Goal: Check status: Check status

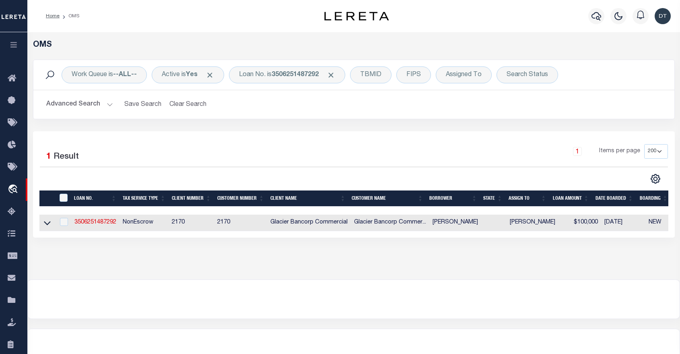
select select "200"
click at [306, 74] on b "3506251487292" at bounding box center [295, 75] width 47 height 6
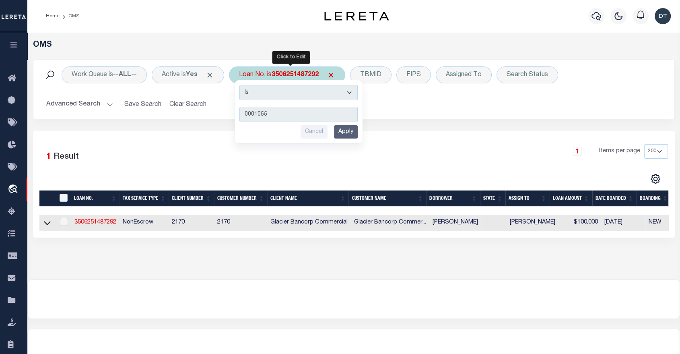
type input "0001055"
click at [342, 134] on input "Apply" at bounding box center [346, 131] width 24 height 13
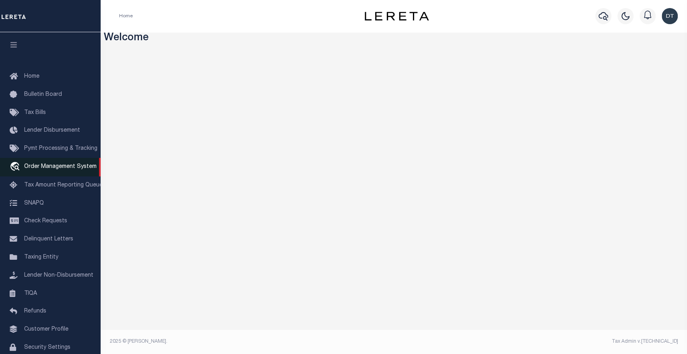
click at [45, 169] on span "Order Management System" at bounding box center [60, 167] width 72 height 6
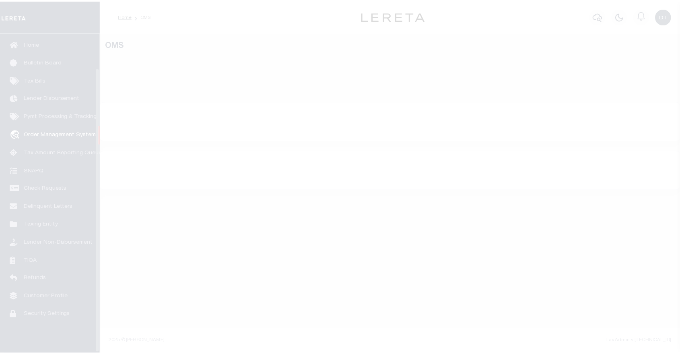
scroll to position [39, 0]
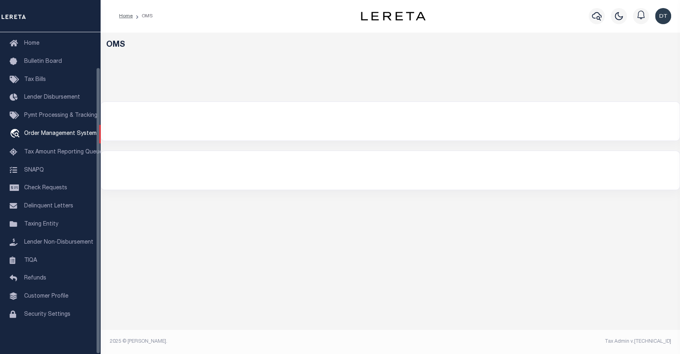
select select "200"
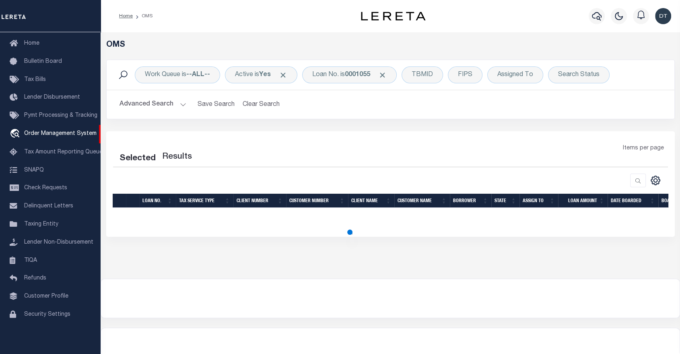
select select "200"
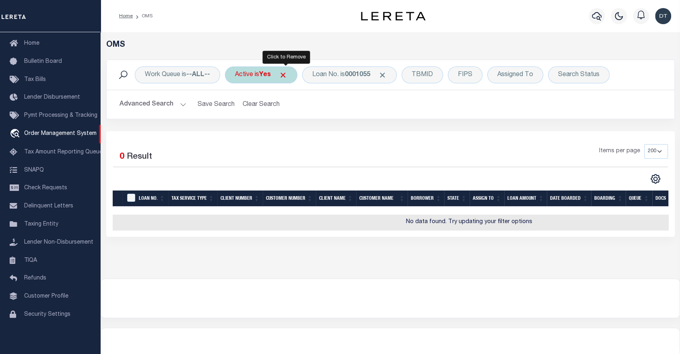
click at [287, 73] on span "Click to Remove" at bounding box center [283, 75] width 8 height 8
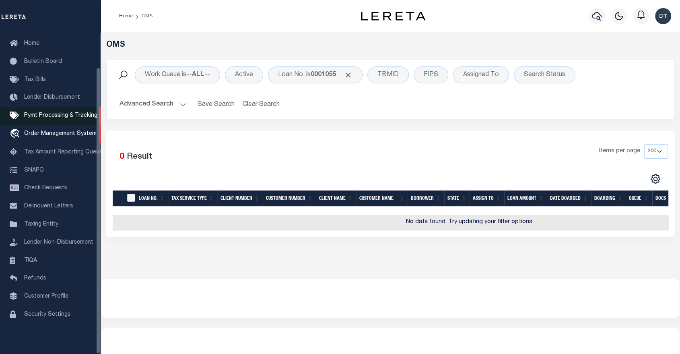
click at [59, 114] on span "Pymt Processing & Tracking" at bounding box center [60, 116] width 73 height 6
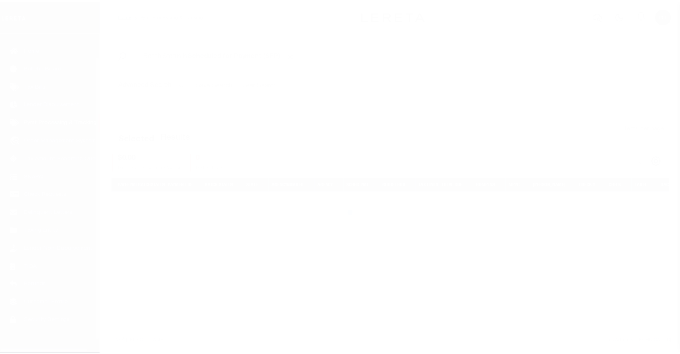
scroll to position [37, 0]
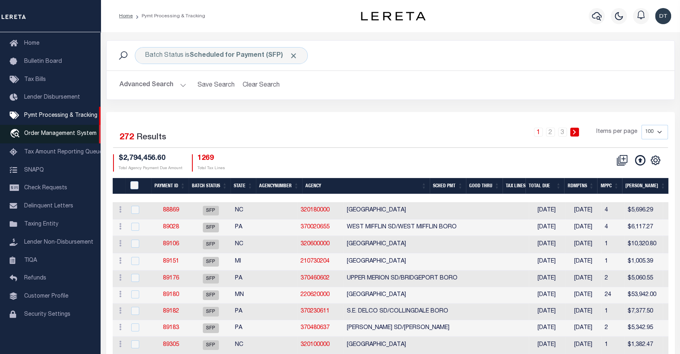
click at [57, 131] on span "Order Management System" at bounding box center [60, 134] width 72 height 6
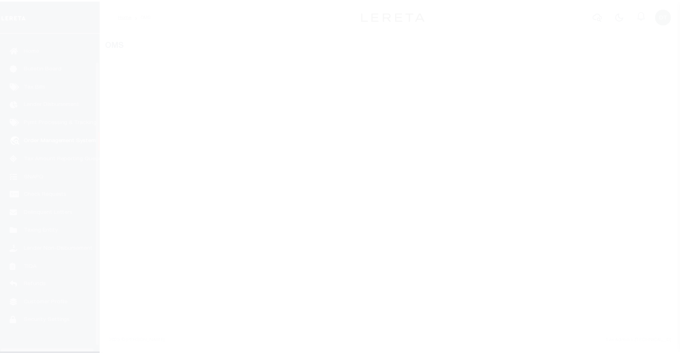
scroll to position [39, 0]
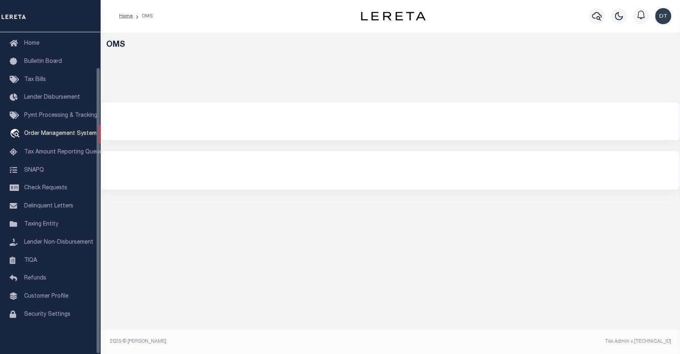
select select "200"
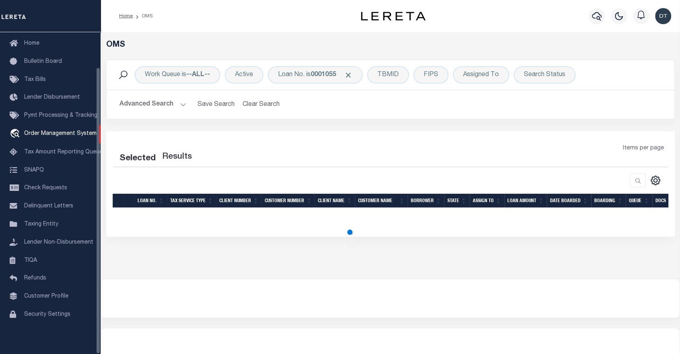
select select "200"
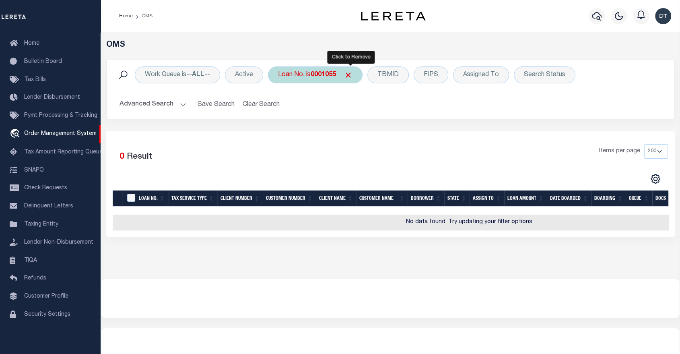
click at [351, 75] on span "Click to Remove" at bounding box center [348, 75] width 8 height 8
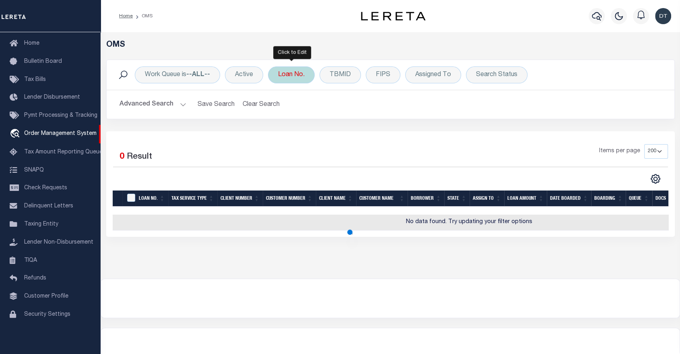
click at [291, 78] on div "Loan No." at bounding box center [291, 74] width 47 height 17
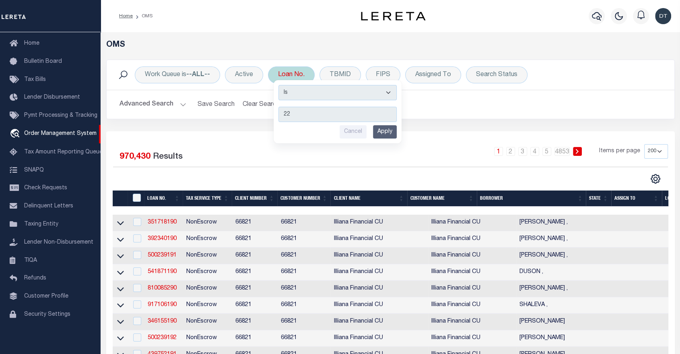
type input "229"
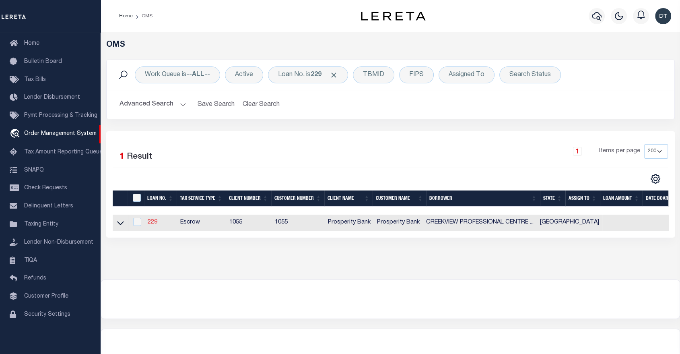
click at [152, 223] on link "229" at bounding box center [153, 222] width 10 height 6
type input "229"
type input "CREEKVIEW PROFESSIONAL CENTRE LP"
select select "False"
select select
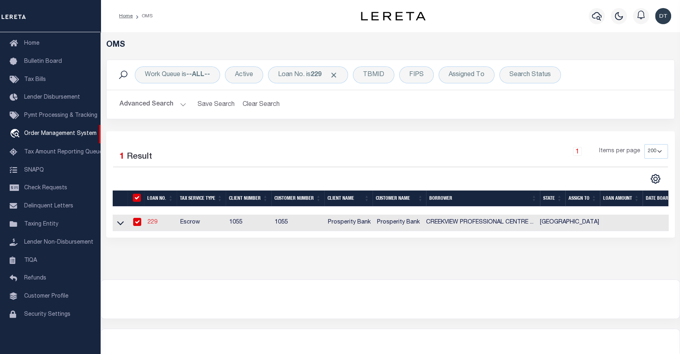
select select
select select "10"
select select "Escrow"
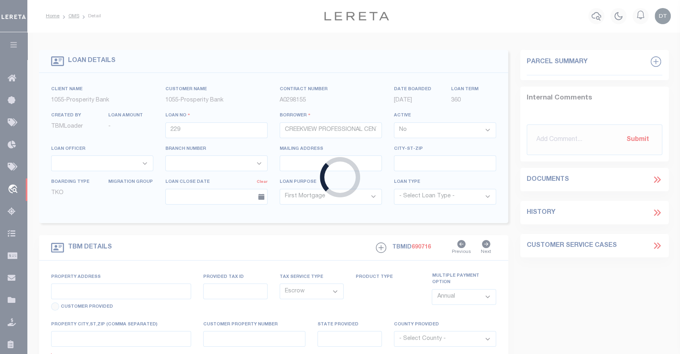
type input "722 S Denton Tap Road"
select select
type input "Coppell, Texas 75019"
type input "[GEOGRAPHIC_DATA]"
type textarea "LOT 3R, BLOCK B OF CREEKVIEW, PHASE II, AN ADDITION TO THE CITY OF COPPELL, DAL…"
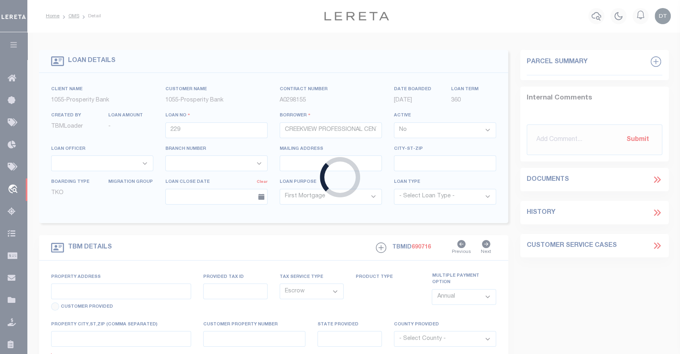
type textarea "Dallas County and Coppell City 180013200B03R0000"
select select "3340"
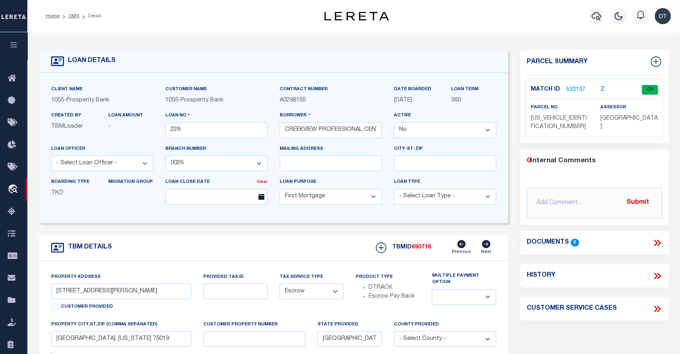
click at [12, 46] on icon "button" at bounding box center [13, 44] width 9 height 7
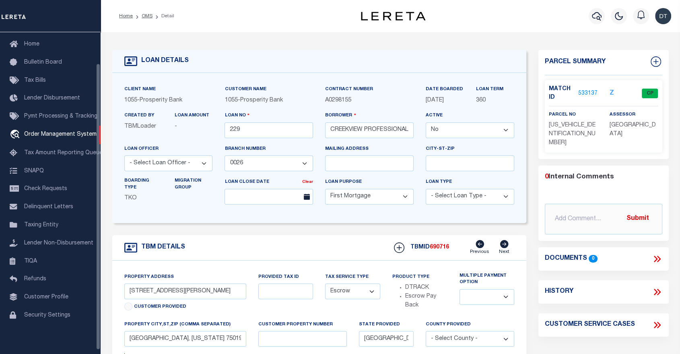
scroll to position [35, 0]
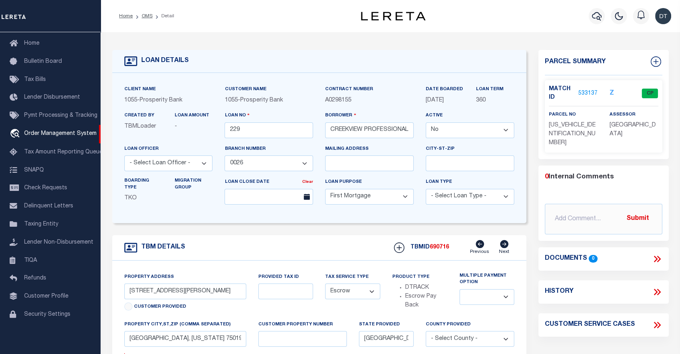
click at [501, 14] on div "Profile Sign out" at bounding box center [557, 16] width 234 height 28
click at [57, 113] on span "Pymt Processing & Tracking" at bounding box center [60, 116] width 73 height 6
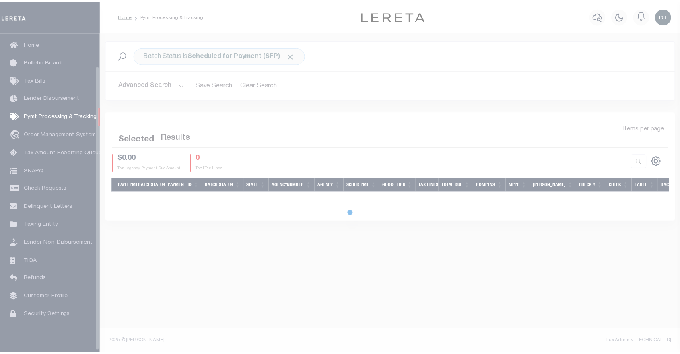
scroll to position [37, 0]
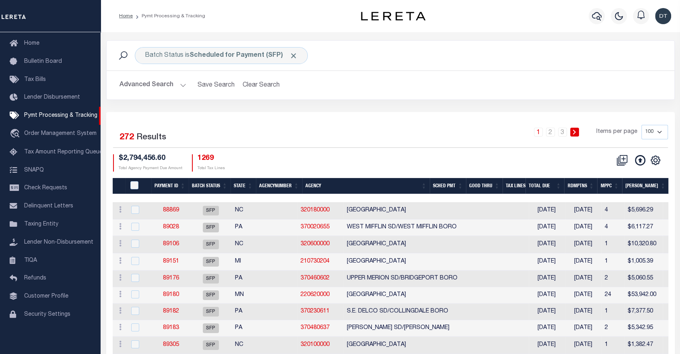
click at [171, 86] on button "Advanced Search" at bounding box center [152, 85] width 67 height 16
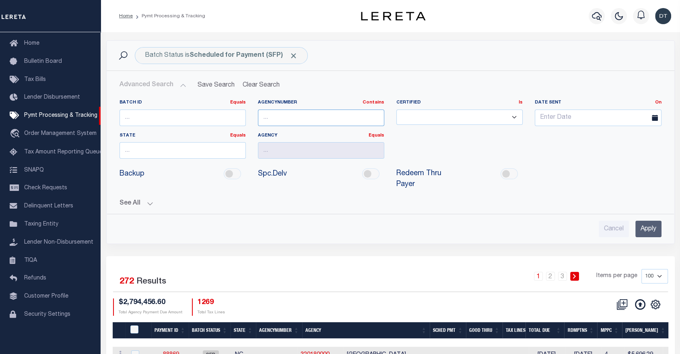
click at [294, 116] on input "text" at bounding box center [321, 117] width 126 height 16
paste input "109700000"
type input "109700000"
click at [646, 226] on input "Apply" at bounding box center [648, 228] width 26 height 16
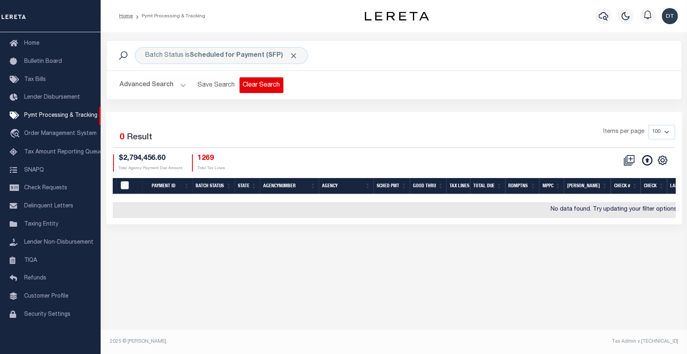
click at [270, 82] on button "Clear Search" at bounding box center [261, 85] width 44 height 16
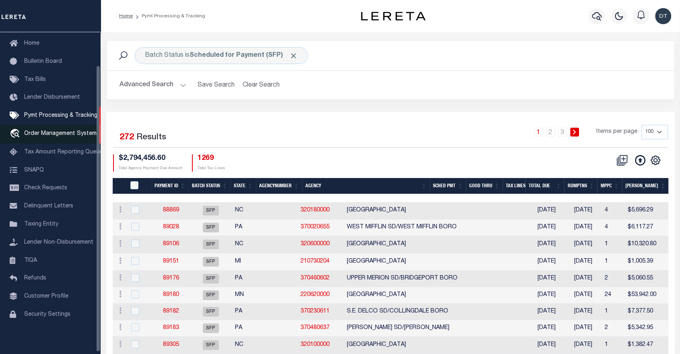
click at [61, 131] on span "Order Management System" at bounding box center [60, 134] width 72 height 6
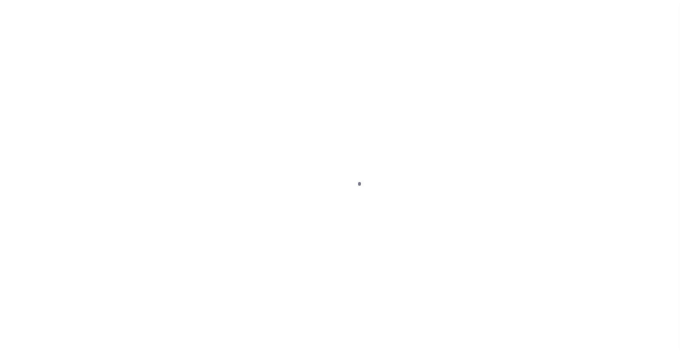
scroll to position [39, 0]
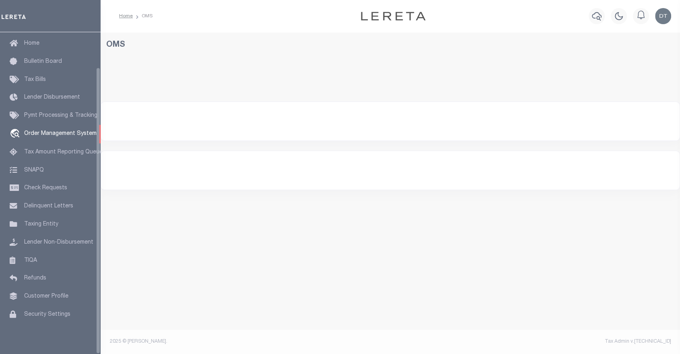
select select "200"
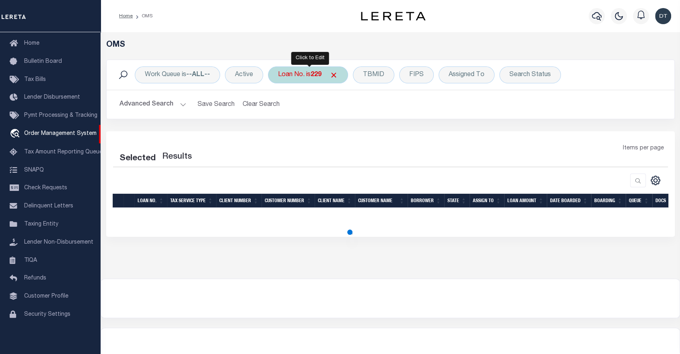
select select "200"
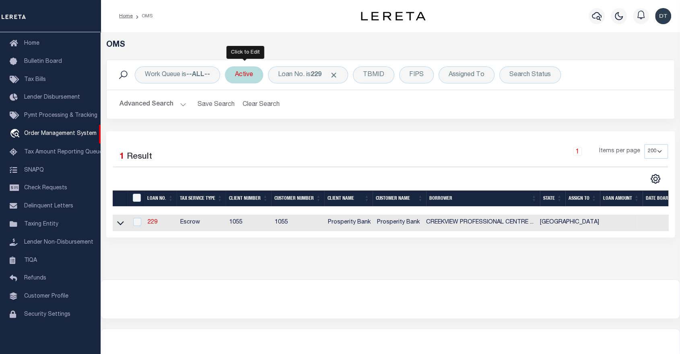
click at [250, 78] on div "Active" at bounding box center [244, 74] width 38 height 17
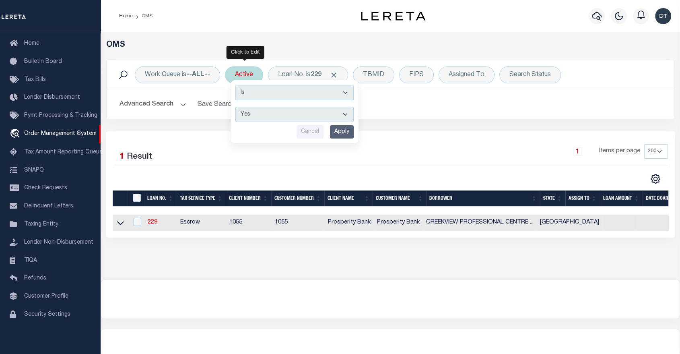
click at [339, 130] on input "Apply" at bounding box center [342, 131] width 24 height 13
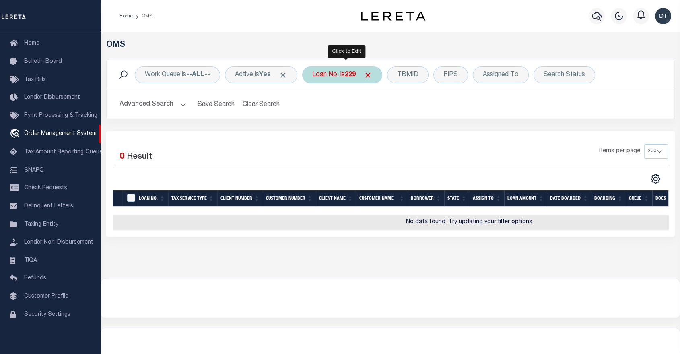
click at [350, 78] on b "229" at bounding box center [350, 75] width 11 height 6
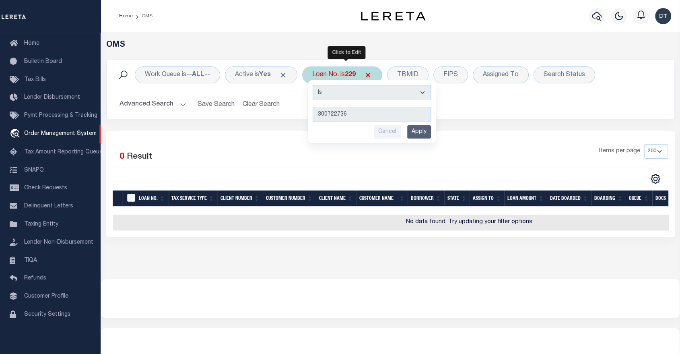
type input "300722736"
click at [417, 128] on input "Apply" at bounding box center [419, 131] width 24 height 13
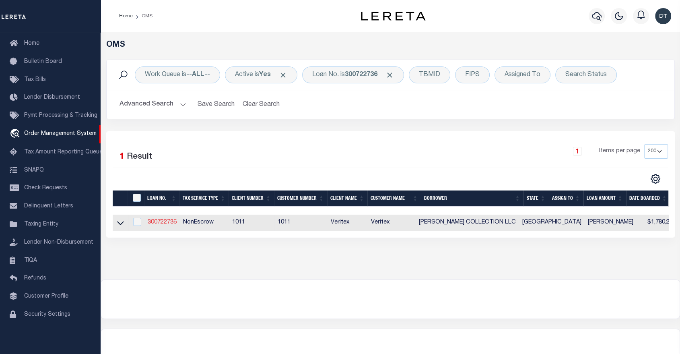
click at [159, 225] on link "300722736" at bounding box center [162, 222] width 29 height 6
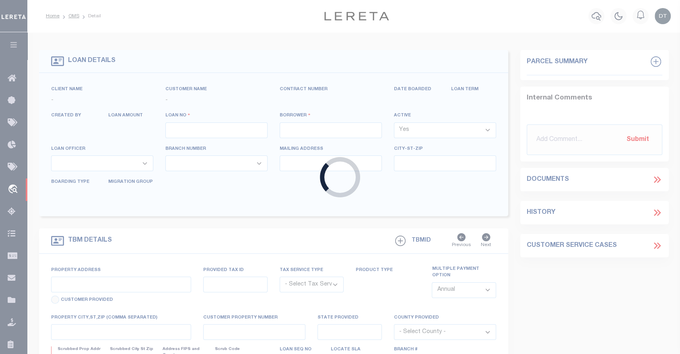
type input "300722736"
type input "FELIPE ARMENTA COLLECTION LLC"
select select
select select "10"
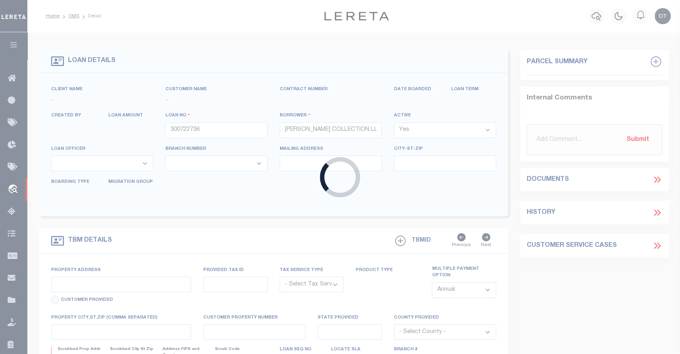
select select "NonEscrow"
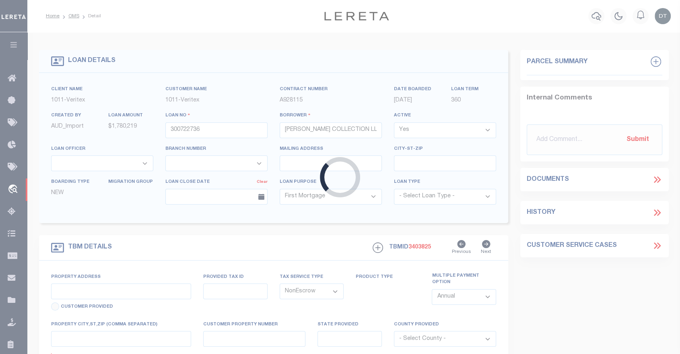
select select "12421"
select select "2096"
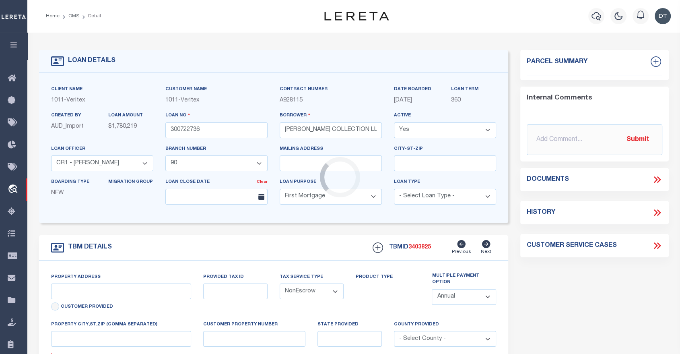
type input "517 UNIVERSITY DR"
select select
type input "FORT WORTH, TX 76107"
type input "[GEOGRAPHIC_DATA]"
select select
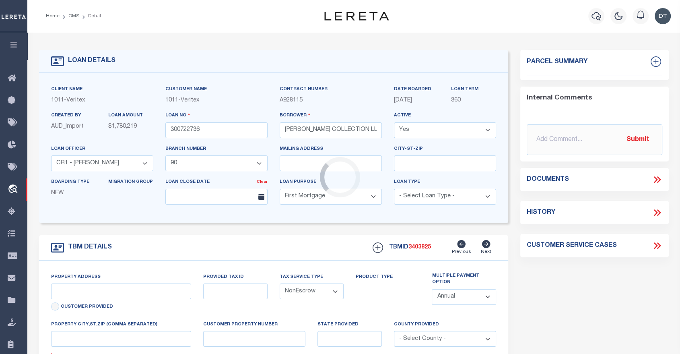
type textarea "LOT 10-AR, BLK 13, LINWOOD ADDITION"
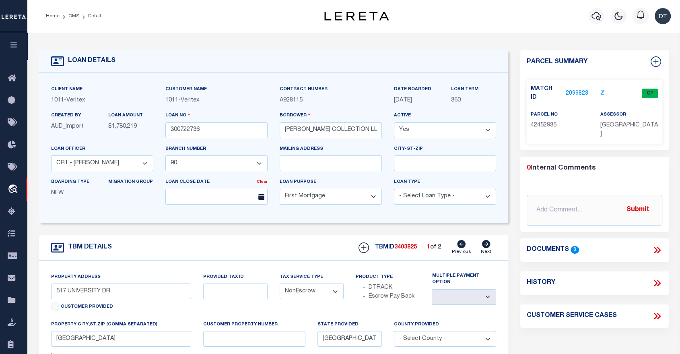
click at [10, 45] on icon "button" at bounding box center [13, 44] width 9 height 7
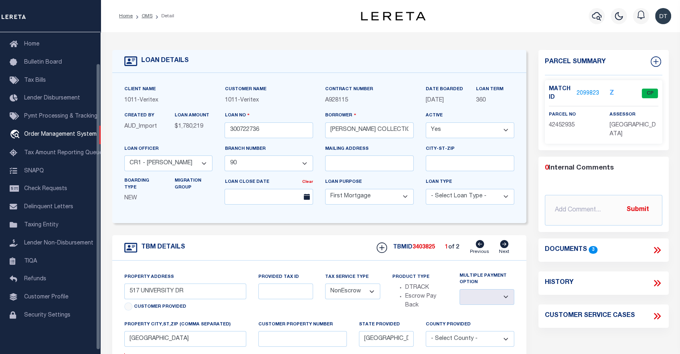
scroll to position [35, 0]
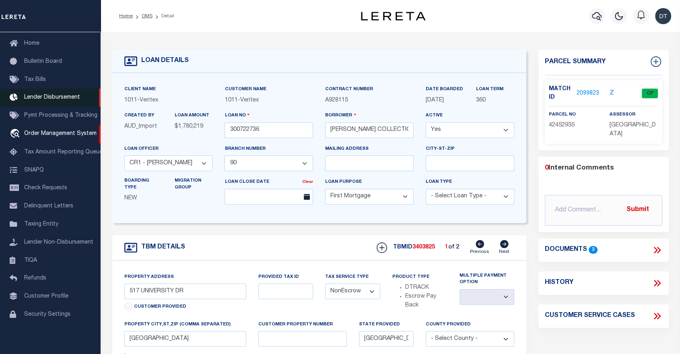
click at [42, 96] on span "Lender Disbursement" at bounding box center [52, 98] width 56 height 6
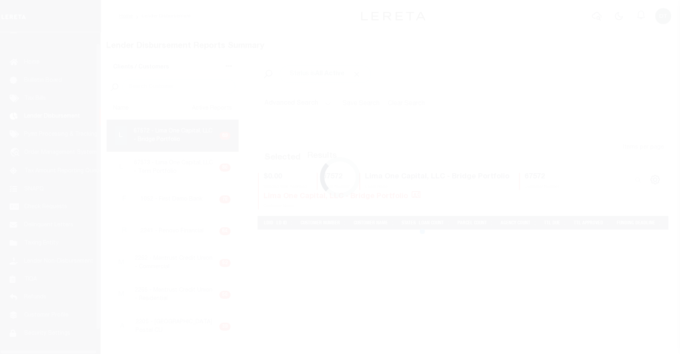
scroll to position [14, 0]
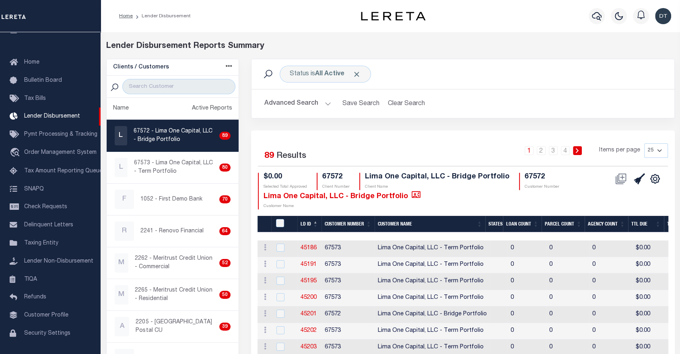
click at [316, 102] on button "Advanced Search" at bounding box center [297, 104] width 67 height 16
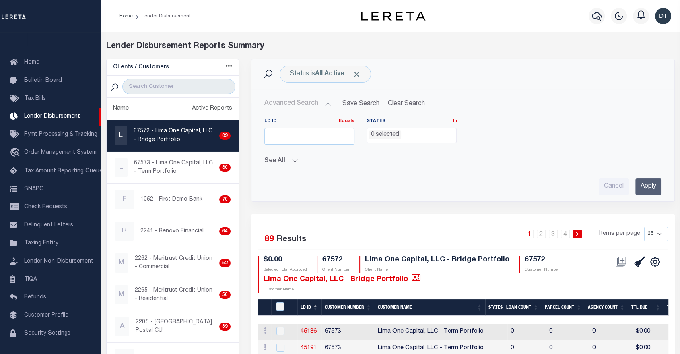
click at [316, 102] on button "Advanced Search" at bounding box center [297, 104] width 67 height 16
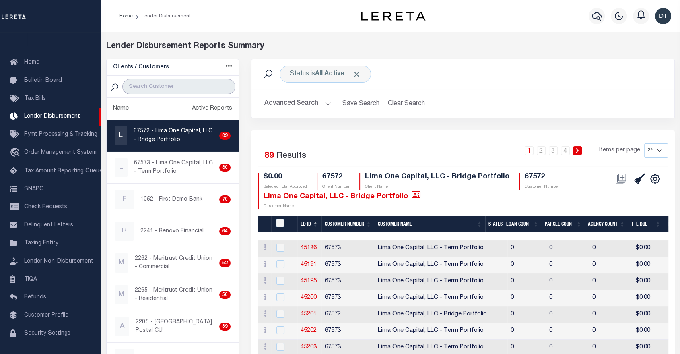
click at [144, 84] on input "search" at bounding box center [178, 86] width 113 height 15
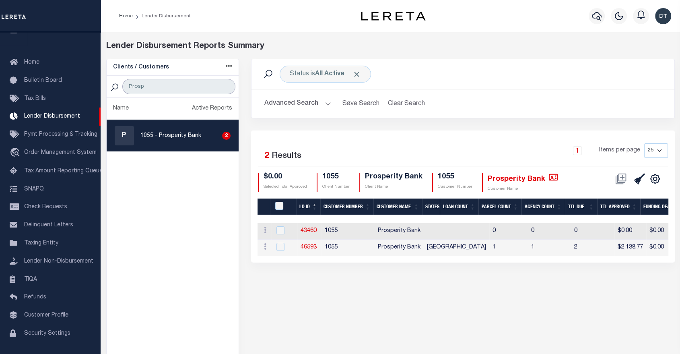
type input "Prosp"
click at [169, 132] on p "1055 - Prosperity Bank" at bounding box center [170, 136] width 61 height 8
checkbox input "true"
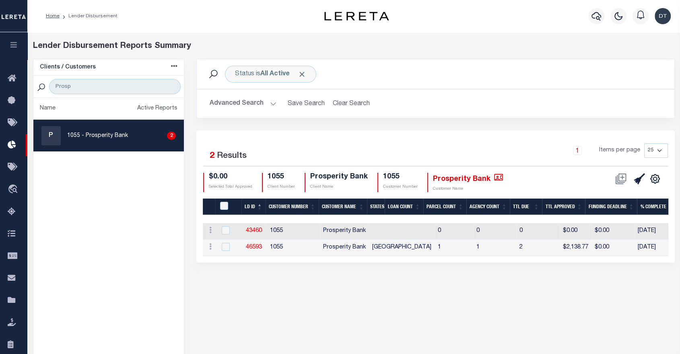
click at [270, 106] on button "Advanced Search" at bounding box center [243, 104] width 67 height 16
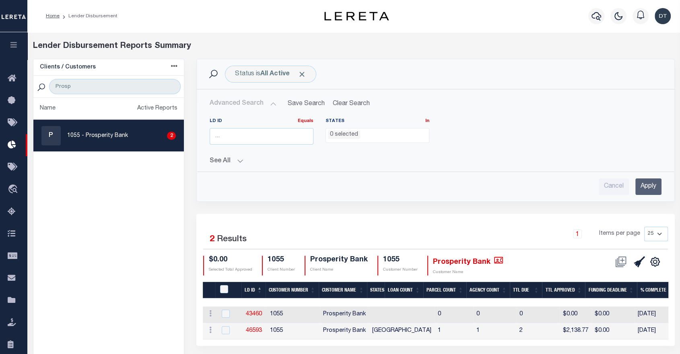
click at [241, 161] on button "See All" at bounding box center [436, 161] width 452 height 8
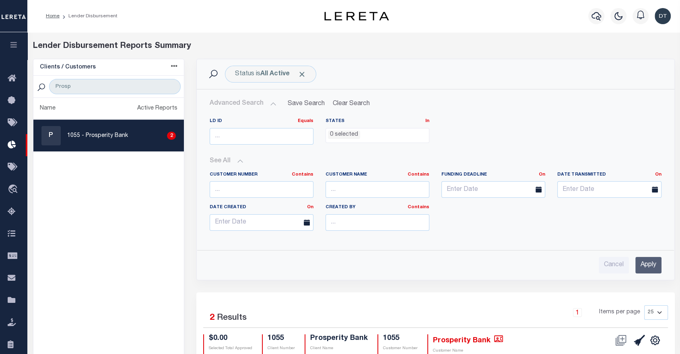
click at [114, 132] on p "1055 - Prosperity Bank" at bounding box center [97, 136] width 61 height 8
click at [618, 263] on input "Cancel" at bounding box center [614, 265] width 30 height 16
checkbox input "true"
select select
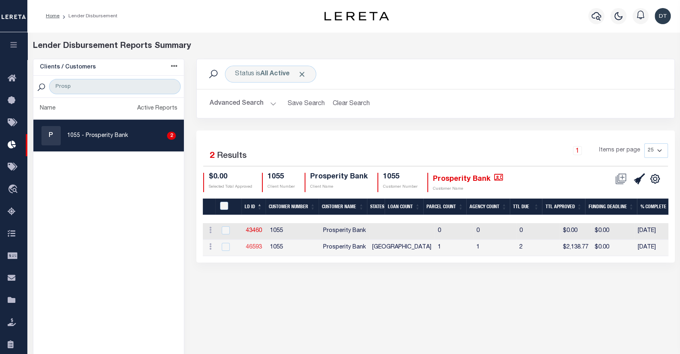
click at [251, 247] on link "46593" at bounding box center [254, 247] width 16 height 6
checkbox input "true"
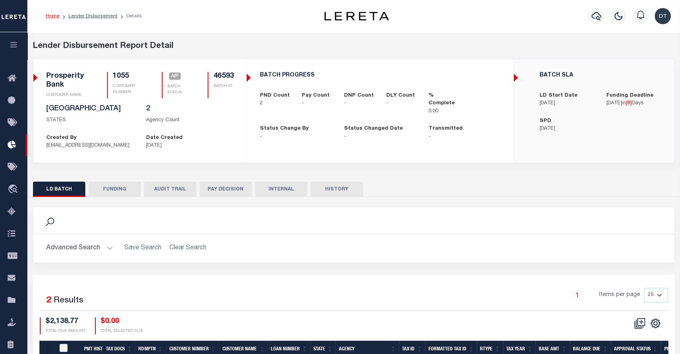
checkbox input "true"
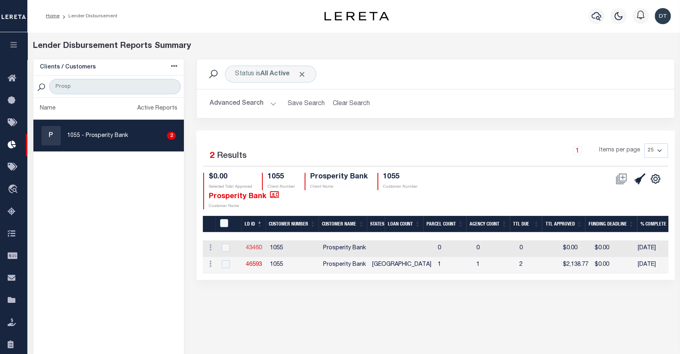
click at [255, 245] on link "43460" at bounding box center [254, 248] width 16 height 6
checkbox input "true"
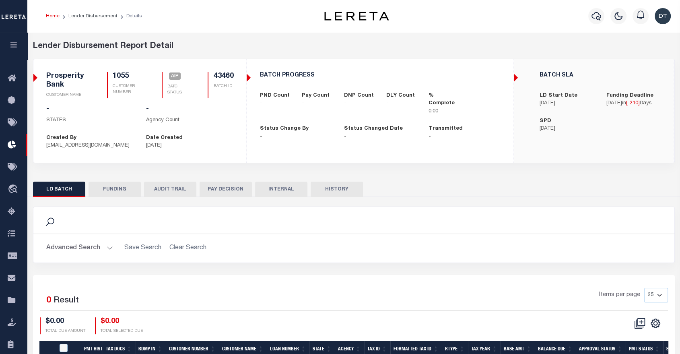
checkbox input "true"
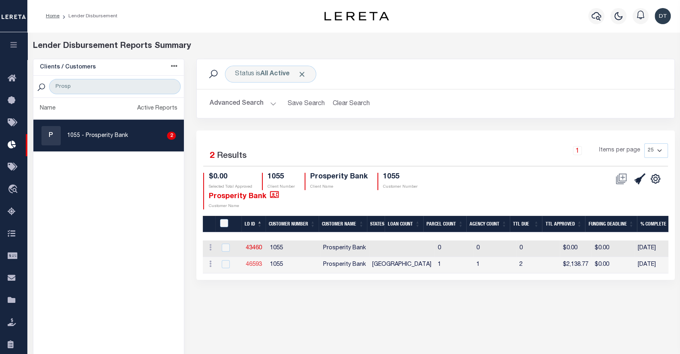
click at [249, 264] on link "46593" at bounding box center [254, 264] width 16 height 6
checkbox input "true"
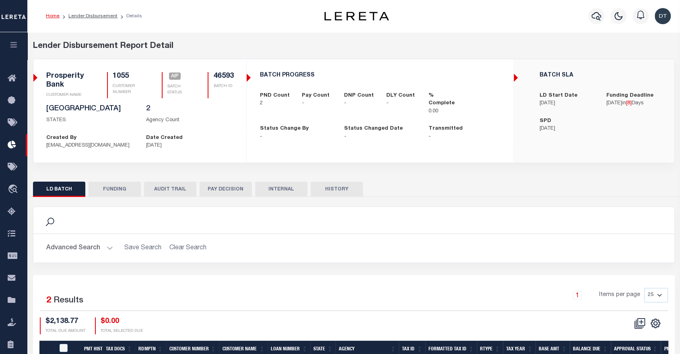
click at [122, 188] on button "FUNDING" at bounding box center [114, 188] width 52 height 15
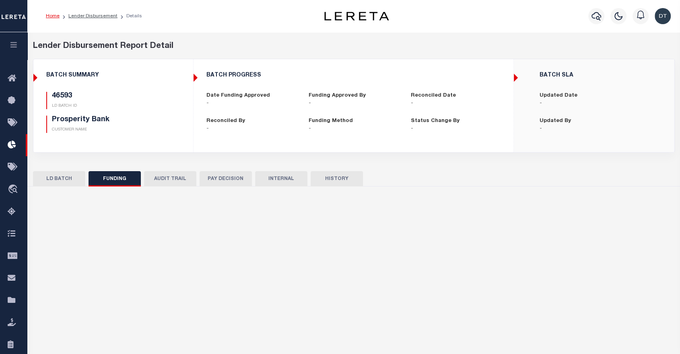
type input "$0"
type input "[DATE]"
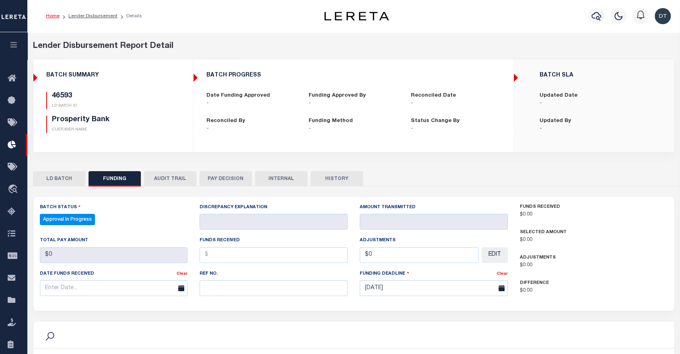
select select "100"
click at [341, 178] on button "HISTORY" at bounding box center [337, 178] width 52 height 15
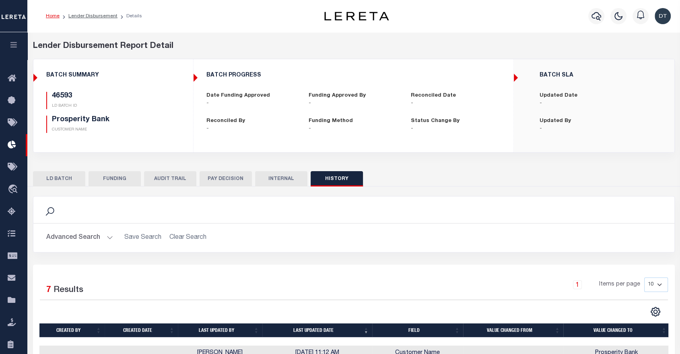
checkbox input "true"
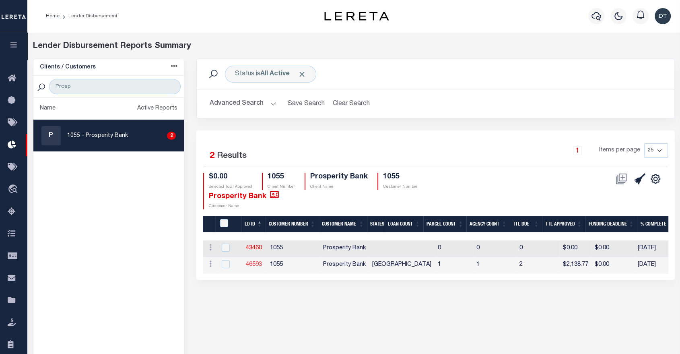
click at [255, 263] on link "46593" at bounding box center [254, 264] width 16 height 6
checkbox input "true"
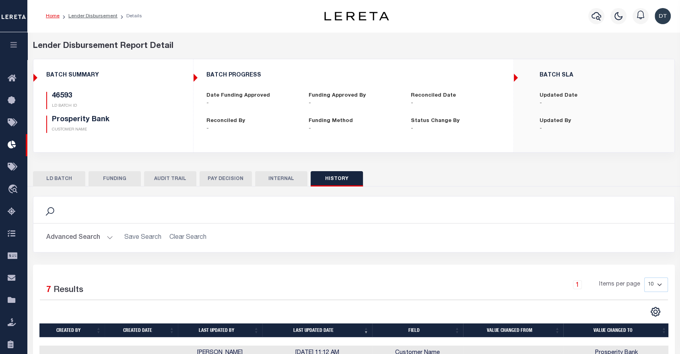
click at [270, 183] on button "INTERNAL" at bounding box center [281, 178] width 52 height 15
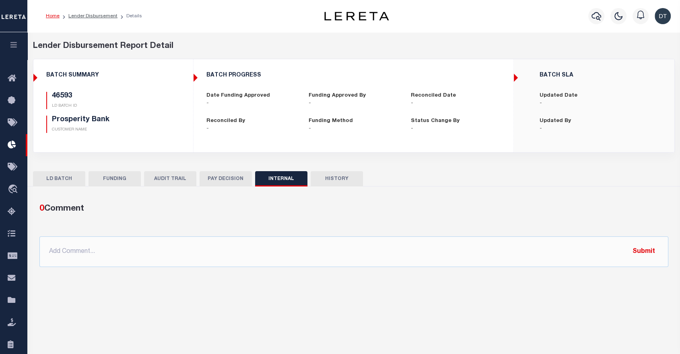
click at [231, 181] on button "PAY DECISION" at bounding box center [226, 178] width 52 height 15
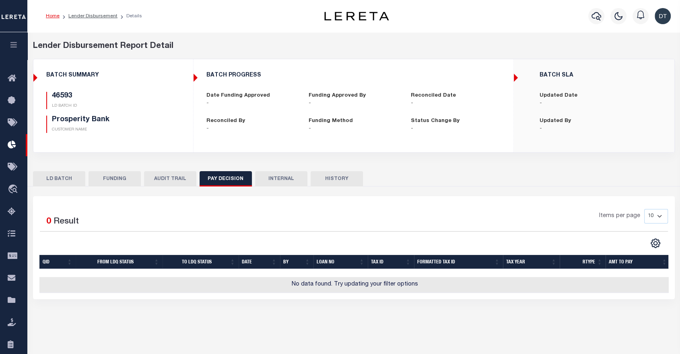
click at [171, 183] on button "AUDIT TRAIL" at bounding box center [170, 178] width 52 height 15
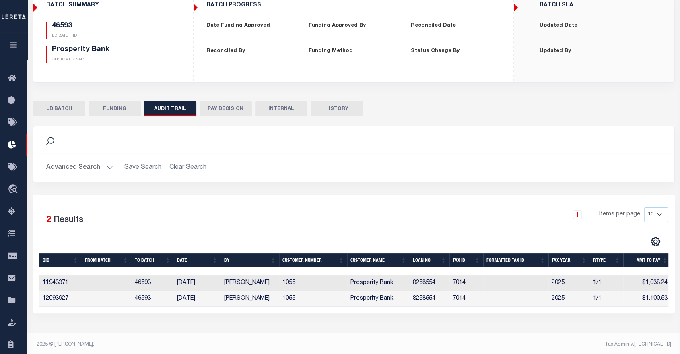
scroll to position [73, 0]
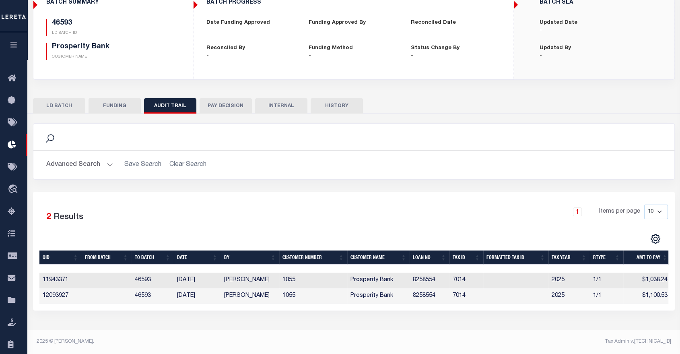
click at [118, 108] on button "FUNDING" at bounding box center [114, 105] width 52 height 15
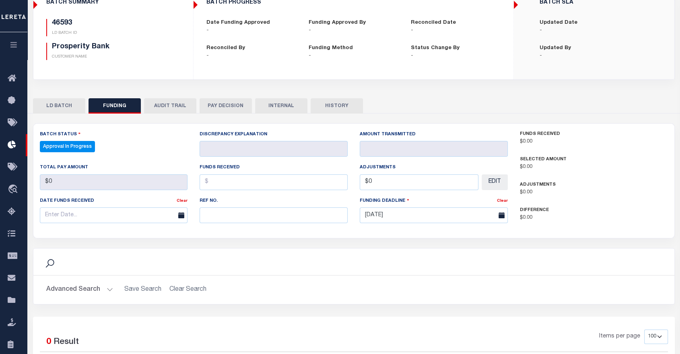
scroll to position [0, 0]
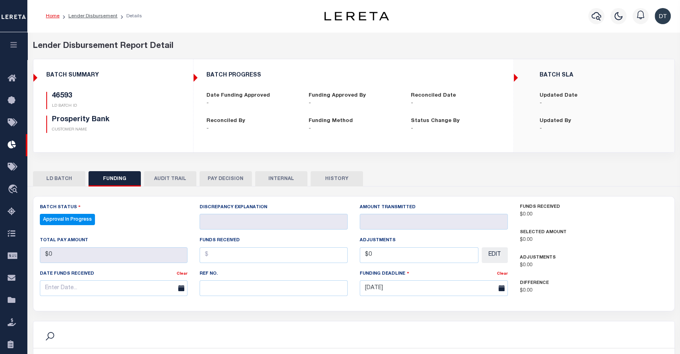
click at [59, 180] on button "LD BATCH" at bounding box center [59, 178] width 52 height 15
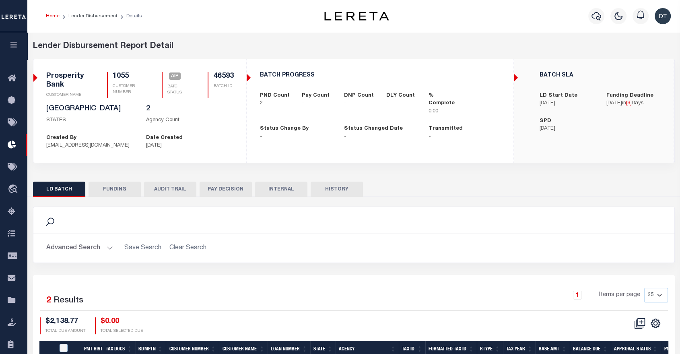
click at [171, 121] on p "Agency Count" at bounding box center [190, 120] width 88 height 8
click at [389, 218] on div "Search" at bounding box center [354, 220] width 628 height 14
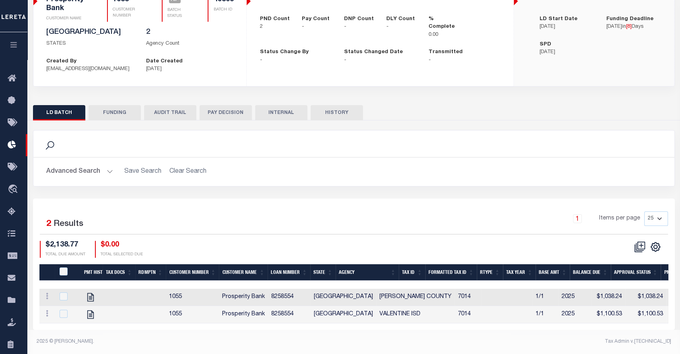
scroll to position [82, 0]
click at [88, 311] on icon "" at bounding box center [90, 314] width 10 height 10
checkbox input "true"
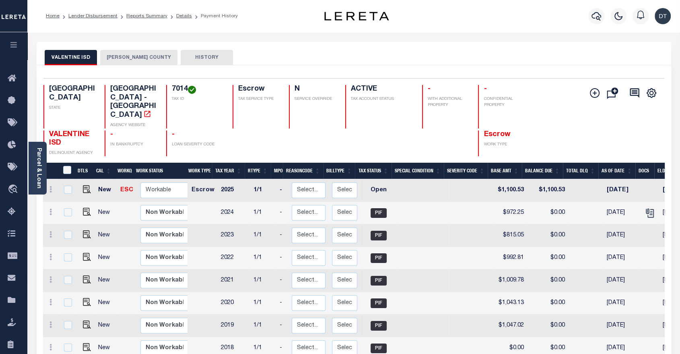
click at [181, 58] on button "HISTORY" at bounding box center [207, 57] width 52 height 15
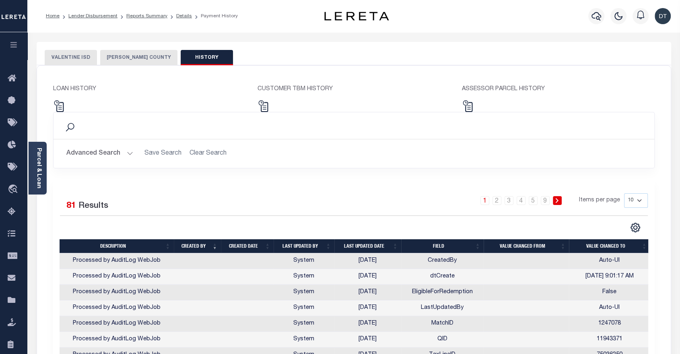
click at [119, 57] on button "[PERSON_NAME] COUNTY" at bounding box center [138, 57] width 77 height 15
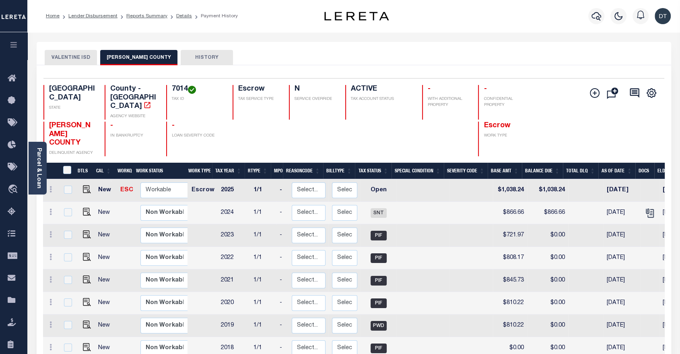
click at [63, 61] on button "VALENTINE ISD" at bounding box center [71, 57] width 52 height 15
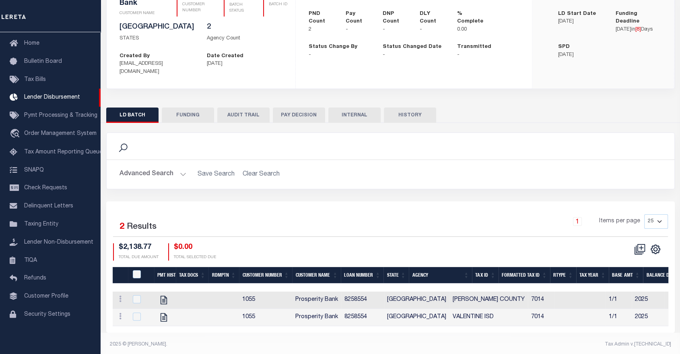
click at [194, 108] on button "FUNDING" at bounding box center [188, 114] width 52 height 15
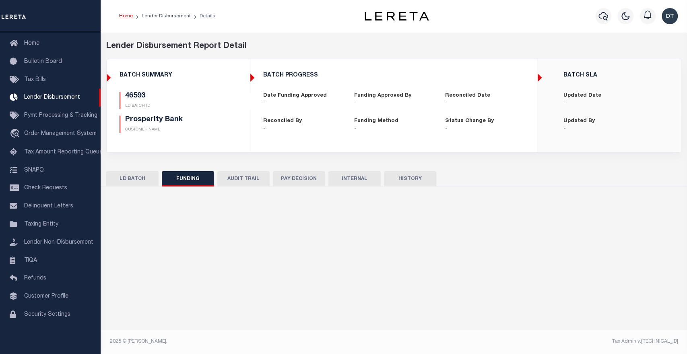
type input "$0"
type input "[DATE]"
select select "100"
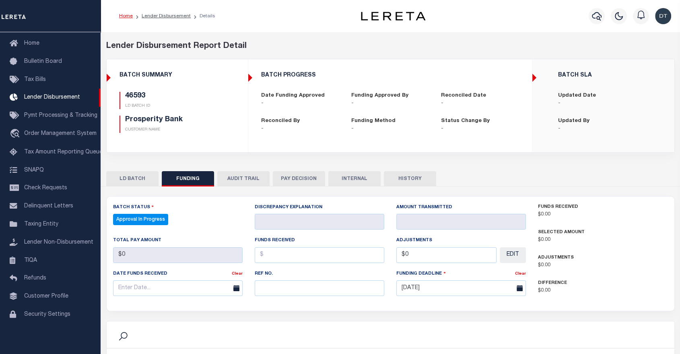
select select "100"
checkbox input "true"
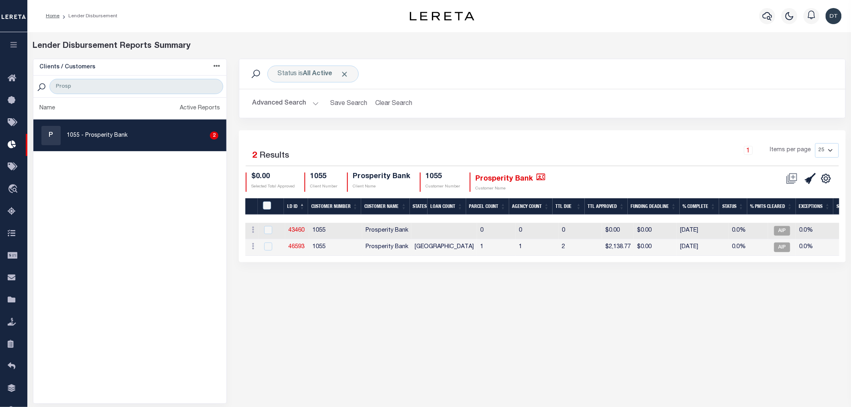
click at [14, 41] on button "button" at bounding box center [13, 45] width 27 height 27
